Goal: Communication & Community: Answer question/provide support

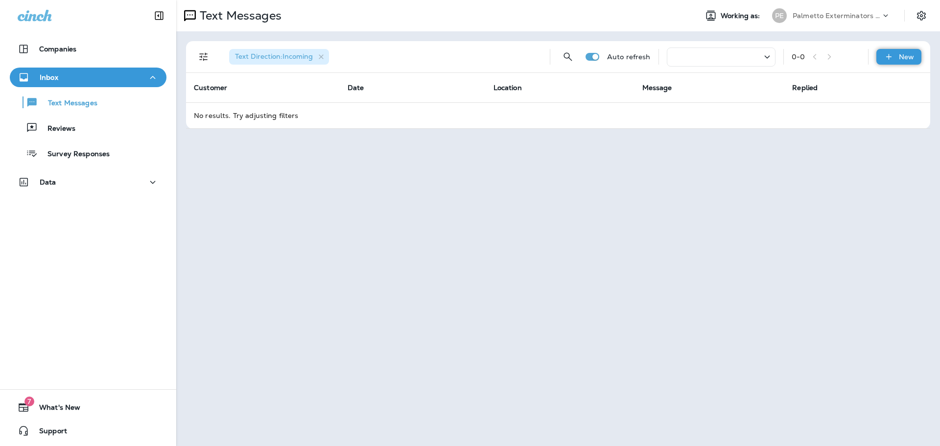
click at [893, 55] on icon at bounding box center [888, 57] width 10 height 10
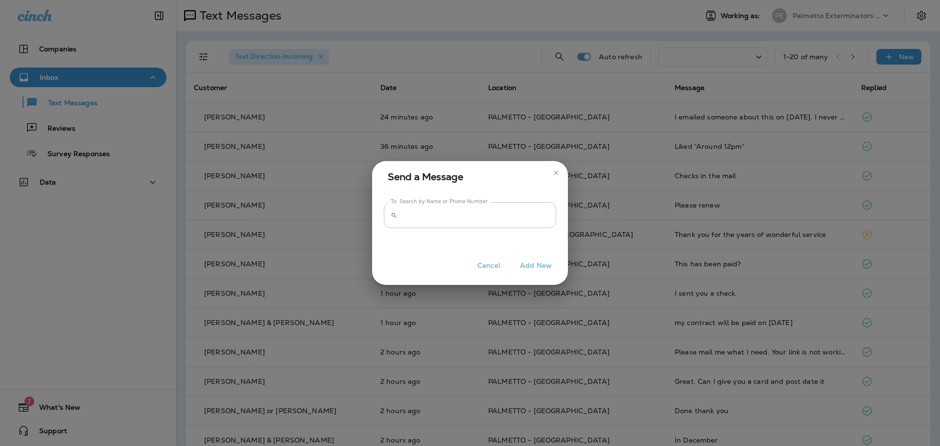
click at [554, 174] on icon "close" at bounding box center [556, 173] width 8 height 8
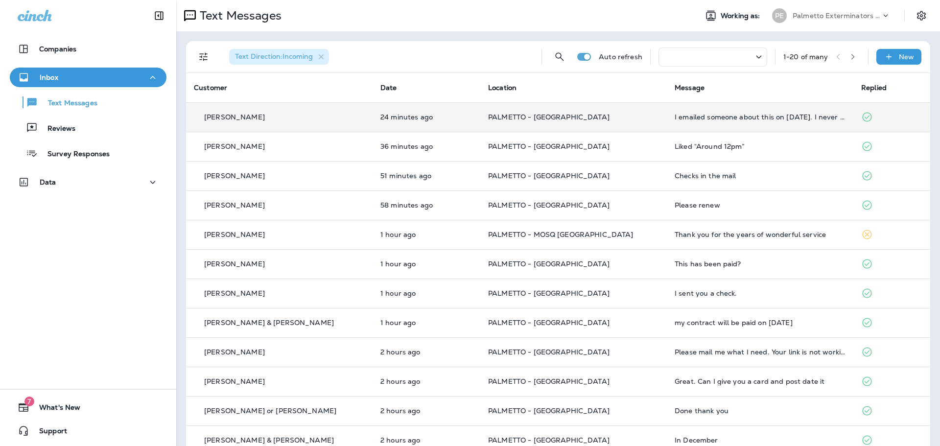
click at [587, 124] on td "PALMETTO - [GEOGRAPHIC_DATA]" at bounding box center [573, 116] width 186 height 29
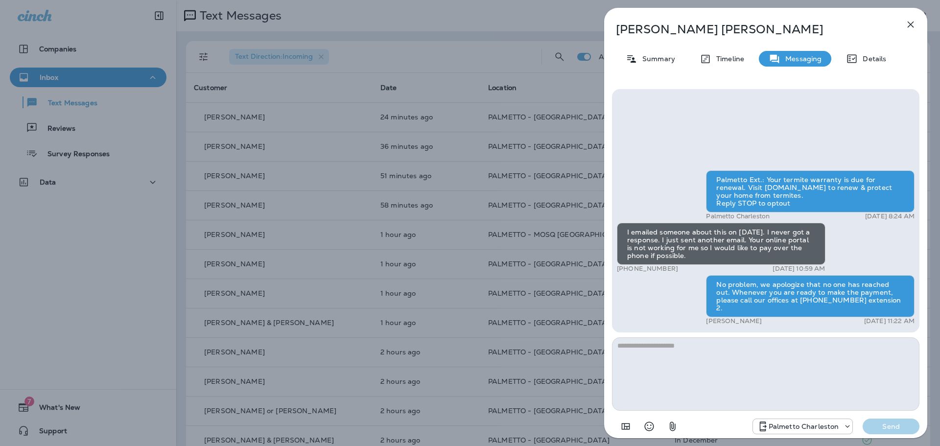
click at [794, 429] on p "Palmetto Charleston" at bounding box center [803, 426] width 70 height 8
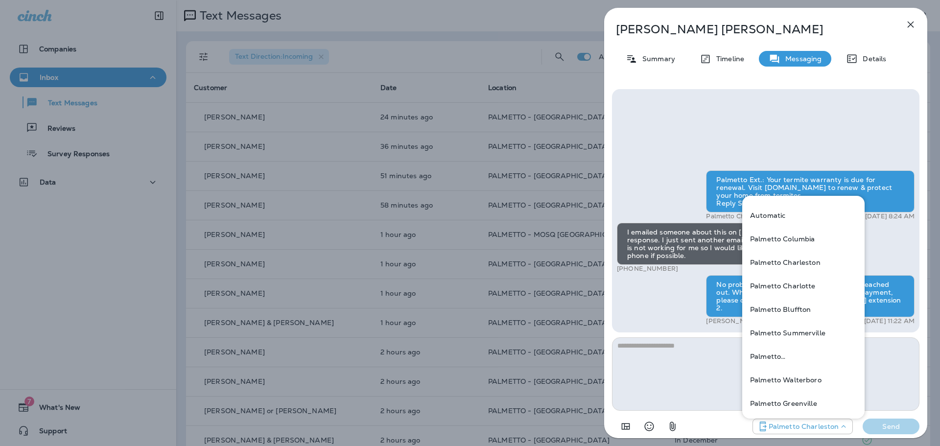
click at [916, 22] on icon "button" at bounding box center [910, 25] width 12 height 12
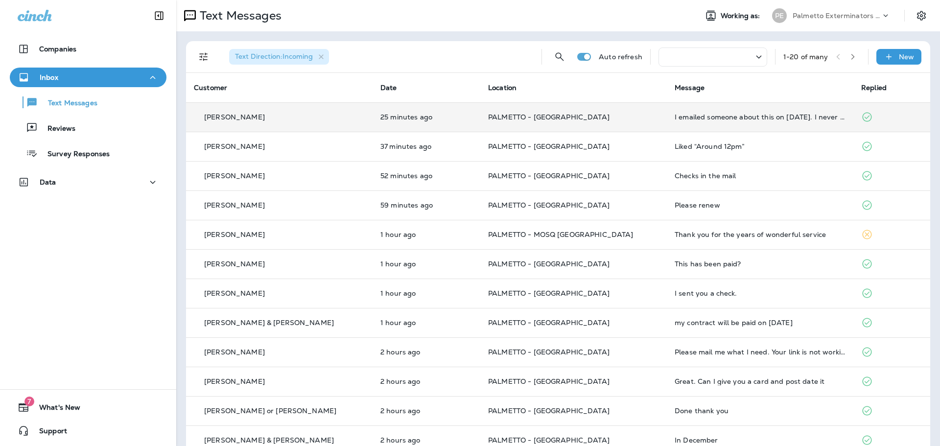
click at [561, 121] on td "PALMETTO - [GEOGRAPHIC_DATA]" at bounding box center [573, 116] width 186 height 29
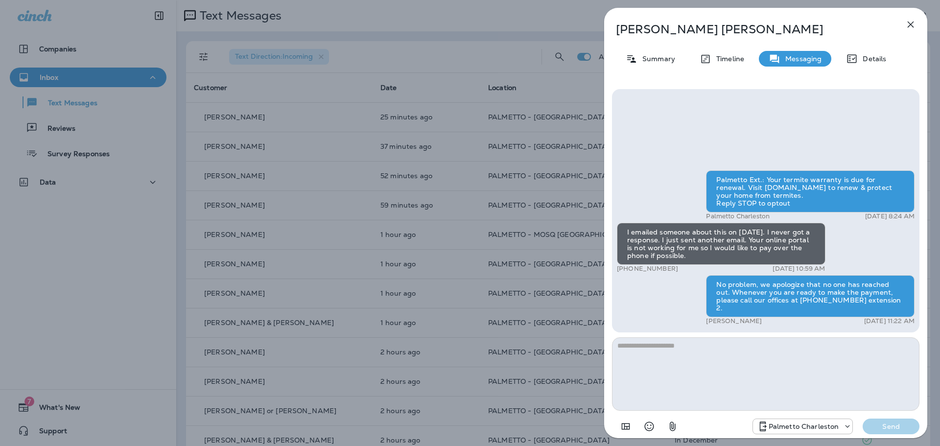
click at [525, 123] on div "Kathryn Engelhardt Summary Timeline Messaging Details Palmetto Ext.: Your termi…" at bounding box center [470, 223] width 940 height 446
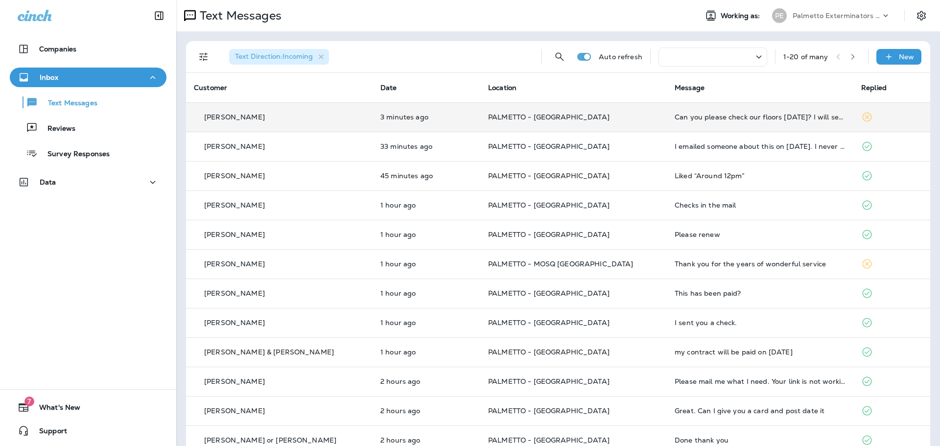
click at [452, 104] on td "3 minutes ago" at bounding box center [426, 116] width 108 height 29
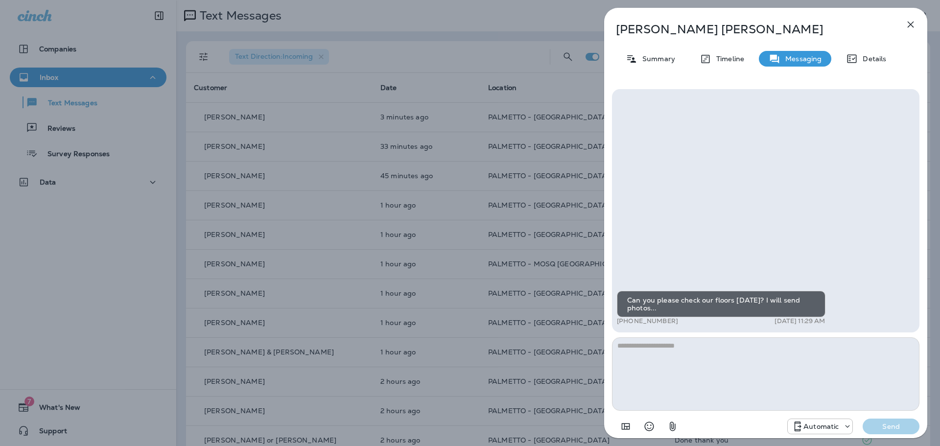
click at [691, 346] on textarea at bounding box center [765, 373] width 307 height 73
type textarea "**********"
click at [839, 429] on div at bounding box center [845, 426] width 14 height 10
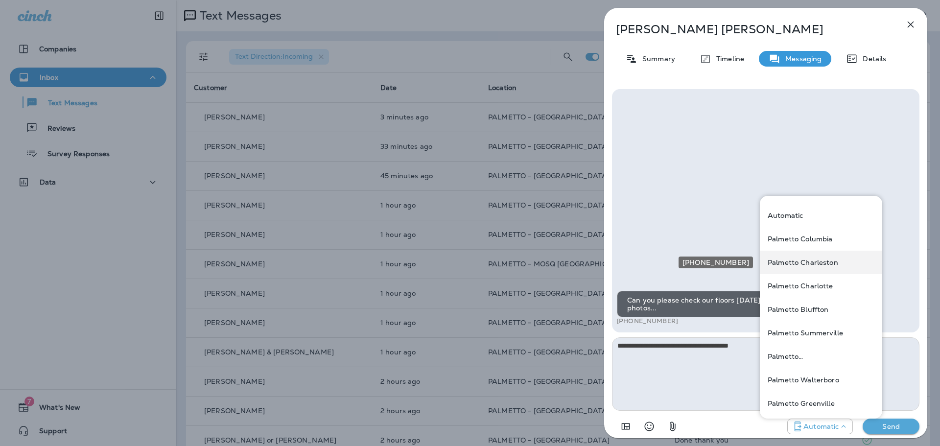
click at [808, 260] on p "Palmetto Charleston" at bounding box center [802, 262] width 70 height 8
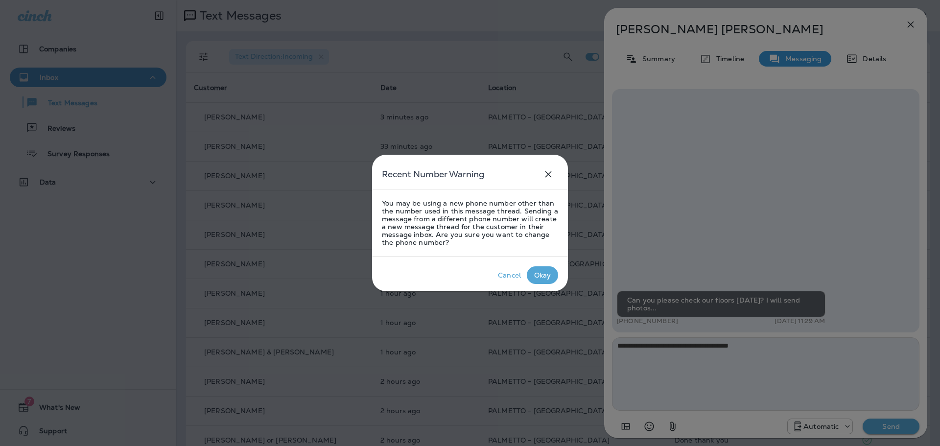
click at [541, 278] on div "Okay" at bounding box center [542, 275] width 17 height 8
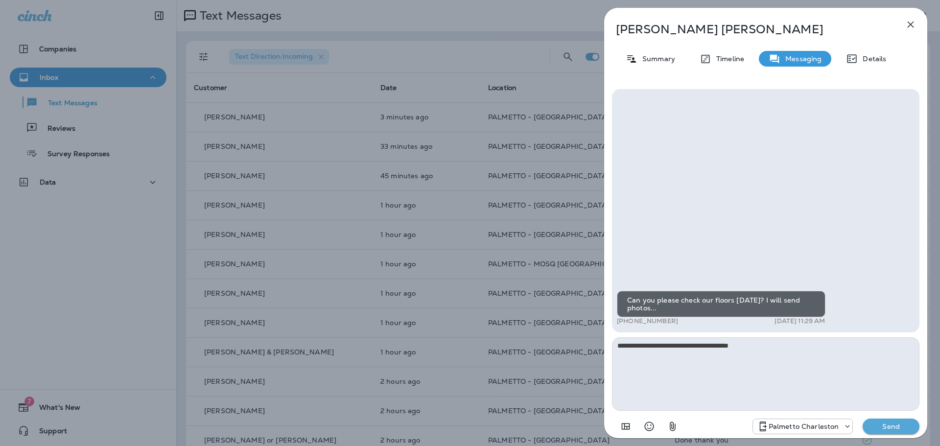
click at [884, 431] on button "Send" at bounding box center [890, 426] width 57 height 16
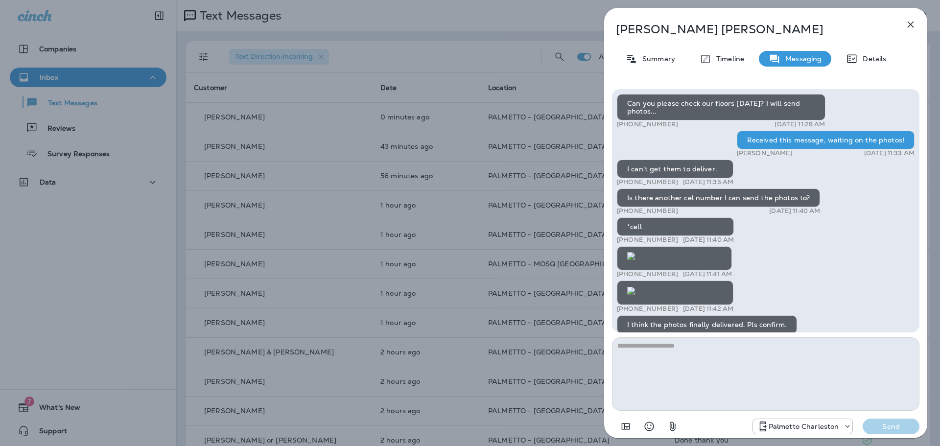
scroll to position [0, 0]
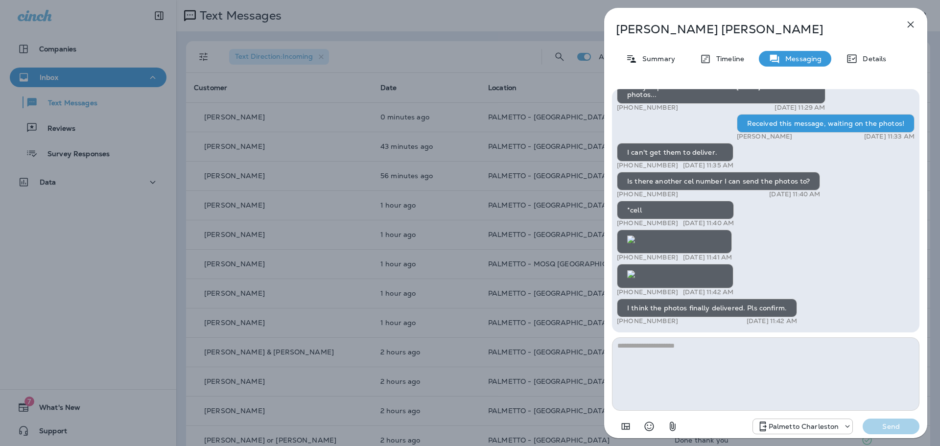
click at [715, 367] on textarea at bounding box center [765, 373] width 307 height 73
type textarea "**********"
click at [902, 427] on p "Send" at bounding box center [890, 426] width 41 height 9
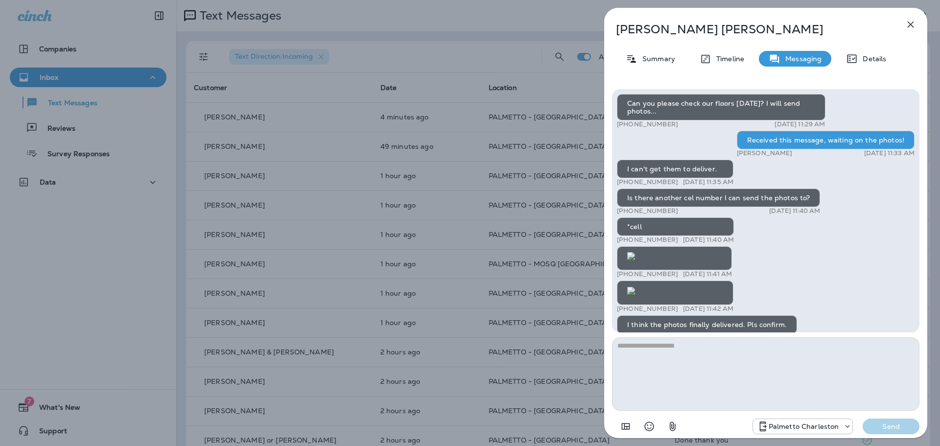
scroll to position [-538, 0]
click at [635, 252] on img at bounding box center [631, 256] width 8 height 8
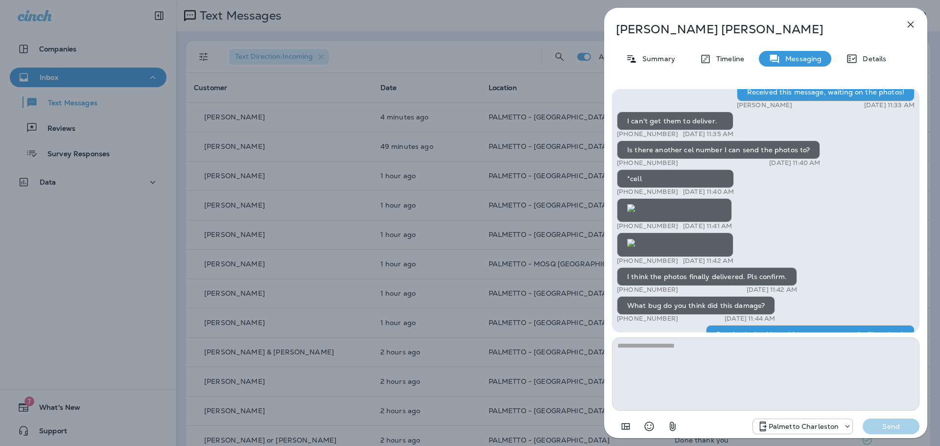
scroll to position [0, 0]
